Goal: Transaction & Acquisition: Purchase product/service

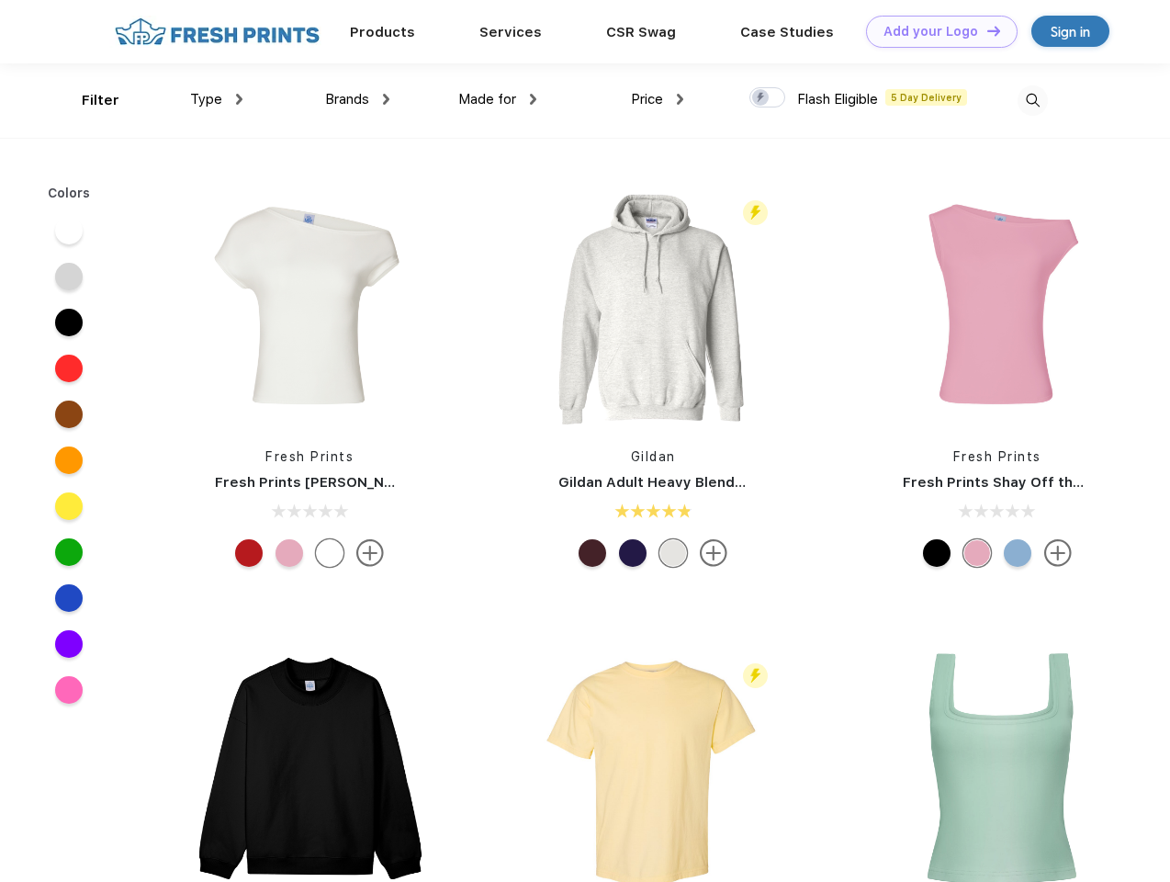
click at [935, 31] on link "Add your Logo Design Tool" at bounding box center [942, 32] width 152 height 32
click at [0, 0] on div "Design Tool" at bounding box center [0, 0] width 0 height 0
click at [986, 30] on link "Add your Logo Design Tool" at bounding box center [942, 32] width 152 height 32
click at [88, 100] on div "Filter" at bounding box center [101, 100] width 38 height 21
click at [217, 99] on span "Type" at bounding box center [206, 99] width 32 height 17
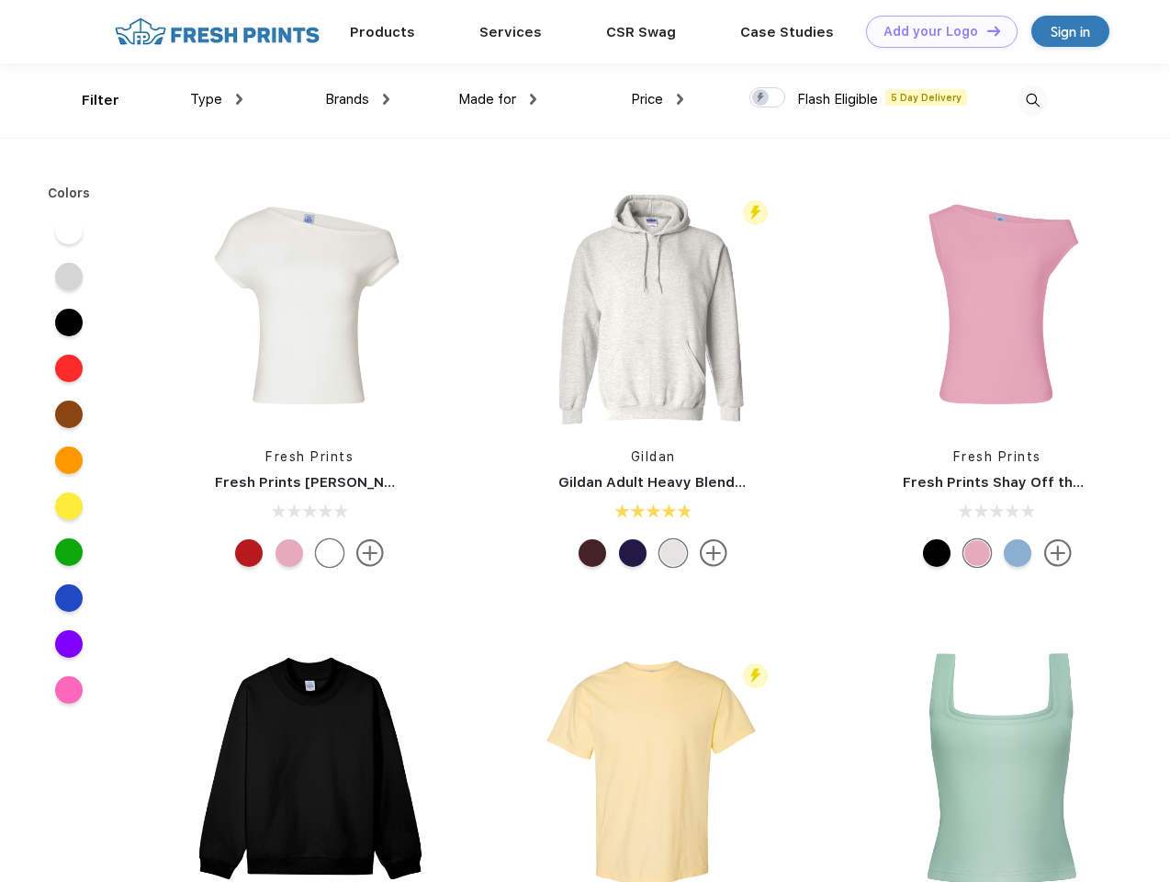
click at [357, 99] on span "Brands" at bounding box center [347, 99] width 44 height 17
click at [498, 99] on span "Made for" at bounding box center [487, 99] width 58 height 17
click at [658, 99] on span "Price" at bounding box center [647, 99] width 32 height 17
click at [768, 98] on div at bounding box center [768, 97] width 36 height 20
click at [762, 98] on input "checkbox" at bounding box center [756, 92] width 12 height 12
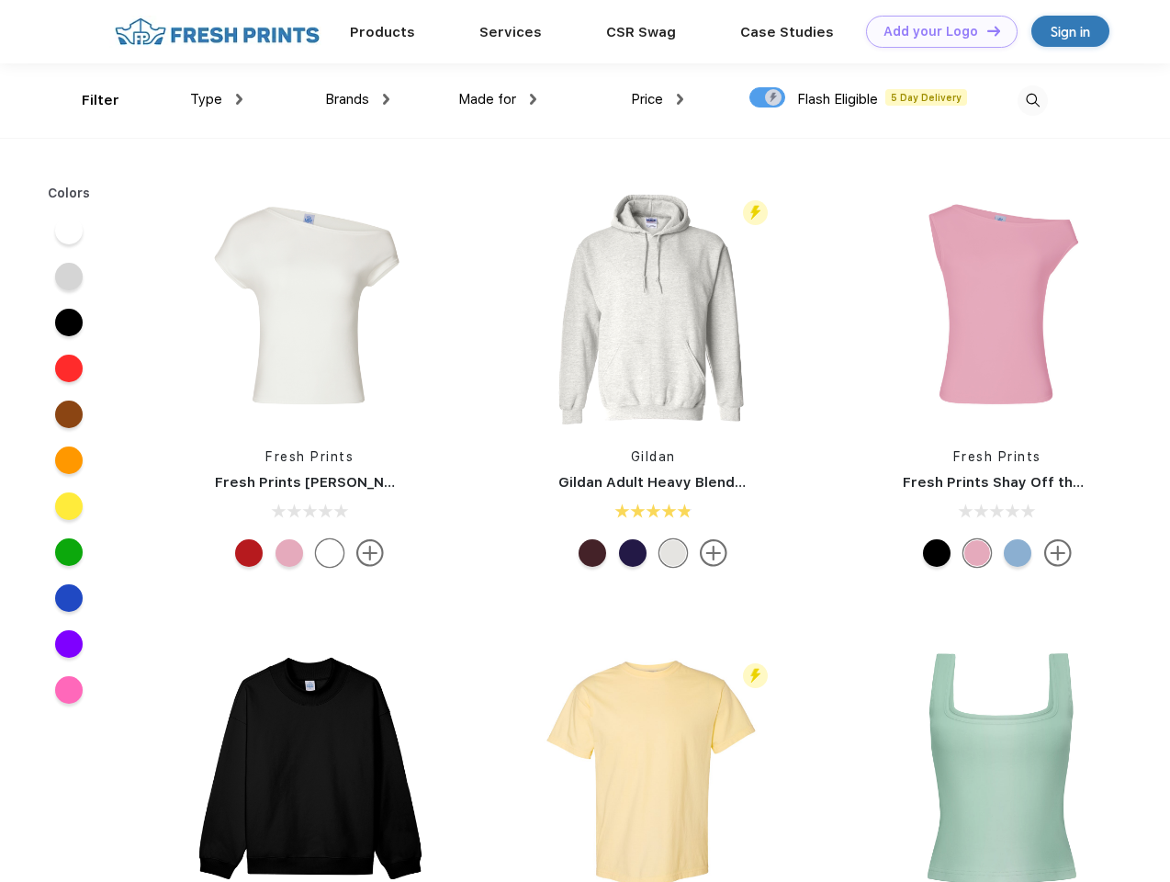
click at [1032, 100] on img at bounding box center [1033, 100] width 30 height 30
